Goal: Find specific page/section: Find specific page/section

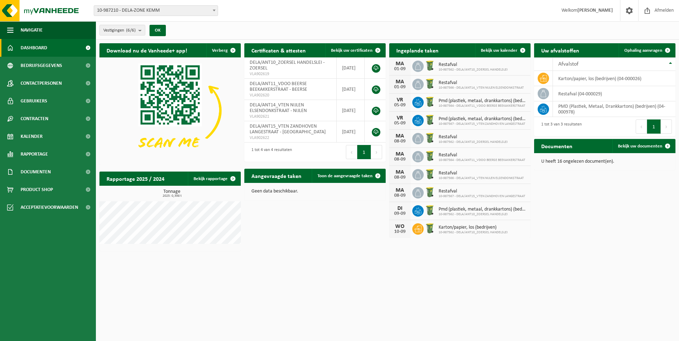
click at [151, 11] on span "10-987210 - DELA-ZONE KEMM" at bounding box center [156, 11] width 124 height 10
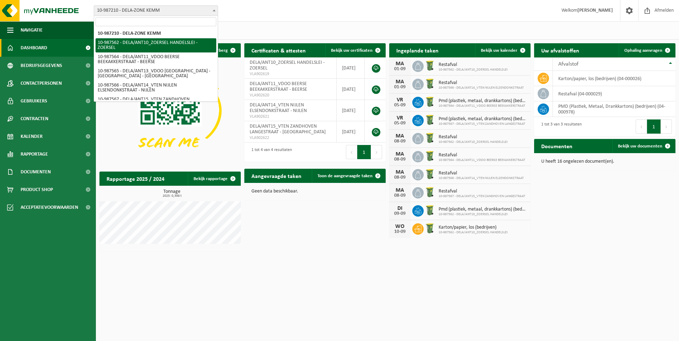
select select "167234"
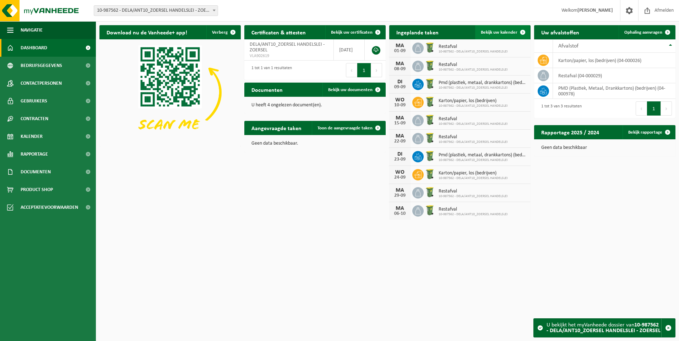
click at [503, 34] on span "Bekijk uw kalender" at bounding box center [499, 32] width 37 height 5
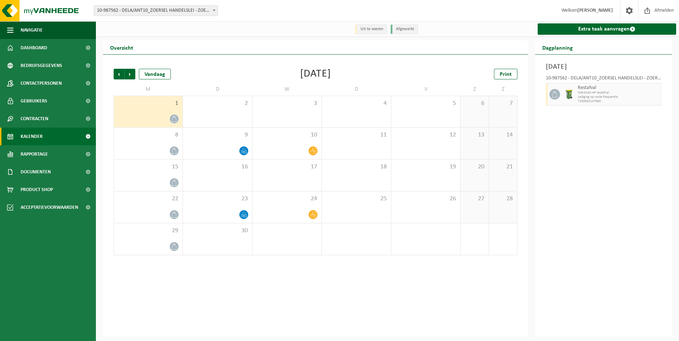
drag, startPoint x: 508, startPoint y: 72, endPoint x: 503, endPoint y: 83, distance: 12.1
click at [508, 72] on span "Print" at bounding box center [505, 75] width 12 height 6
